Goal: Use online tool/utility: Utilize a website feature to perform a specific function

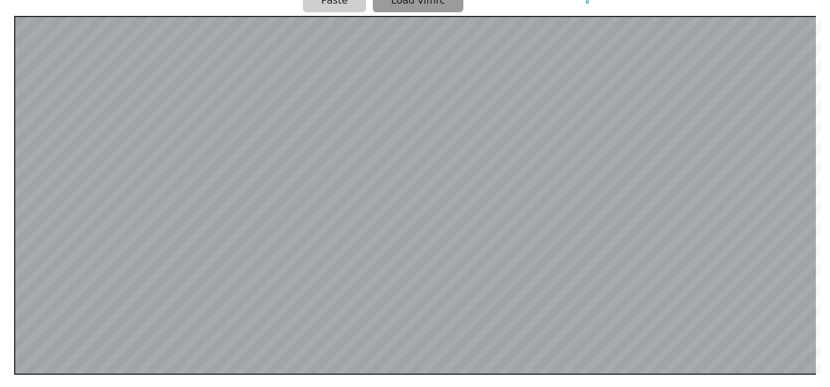
scroll to position [252, 0]
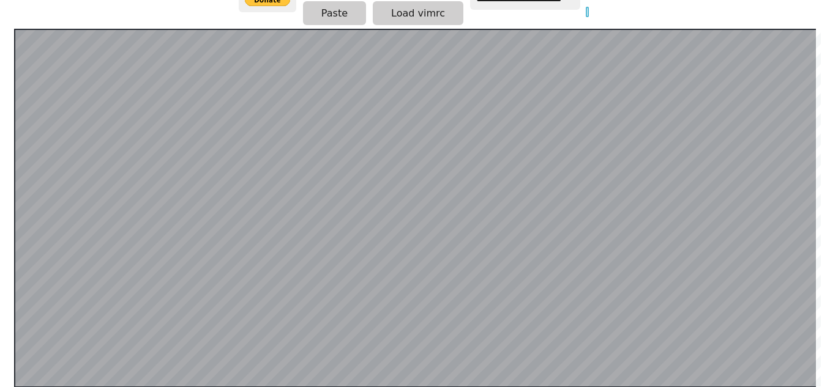
scroll to position [0, 6]
type input "**"
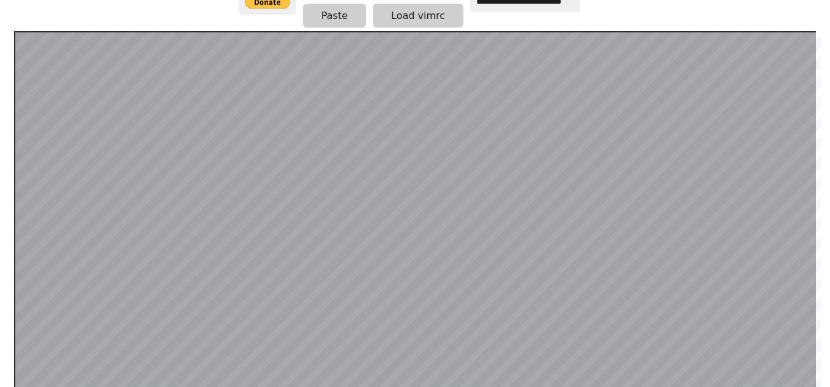
scroll to position [235, 0]
